Goal: Task Accomplishment & Management: Complete application form

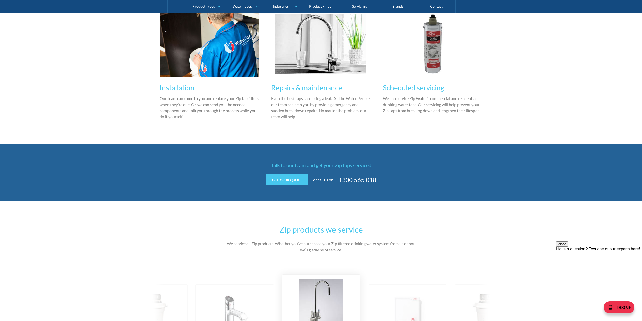
scroll to position [454, 0]
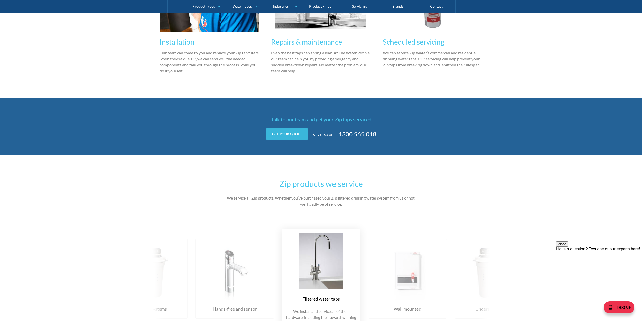
click at [288, 134] on link "Get your quote" at bounding box center [287, 133] width 42 height 11
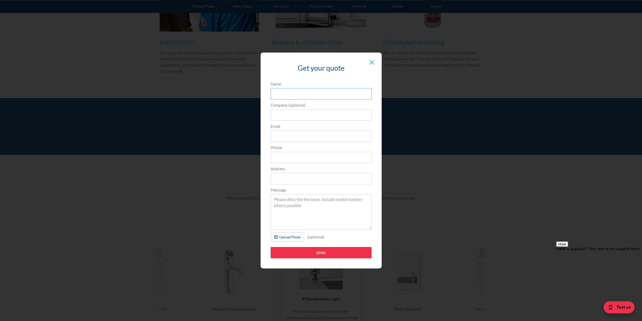
click at [284, 92] on input "Name" at bounding box center [321, 93] width 101 height 11
type input "[PERSON_NAME]"
type input "[EMAIL_ADDRESS][DOMAIN_NAME]"
type input "PMC Legal"
type input "0403608999"
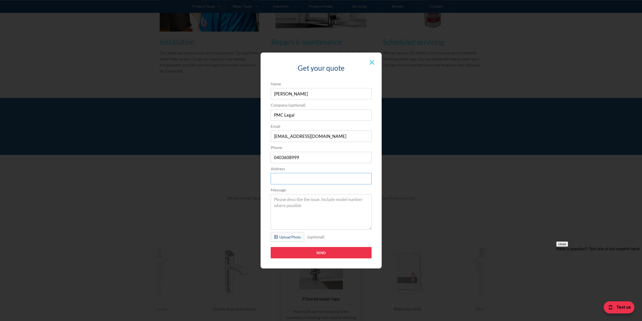
type input "[STREET_ADDRESS]"
click at [290, 201] on textarea "Message" at bounding box center [321, 211] width 101 height 35
paste textarea "No evidence of a leak."
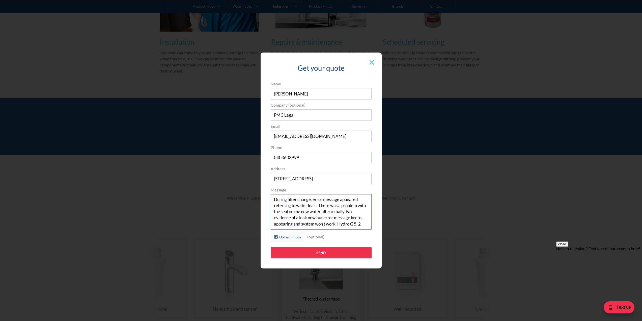
scroll to position [3, 0]
type textarea "During filter change, error message appeared referring to water leak. There was…"
click at [327, 252] on input "Send" at bounding box center [321, 252] width 101 height 11
drag, startPoint x: 304, startPoint y: 115, endPoint x: 260, endPoint y: 113, distance: 44.7
click at [260, 113] on div "Get your quote 3edfad95ad8c3dfade3524ea47e0e3f2a74a58f3e0bd211ff5584a90323ec471…" at bounding box center [321, 160] width 622 height 226
